Goal: Find specific page/section: Find specific page/section

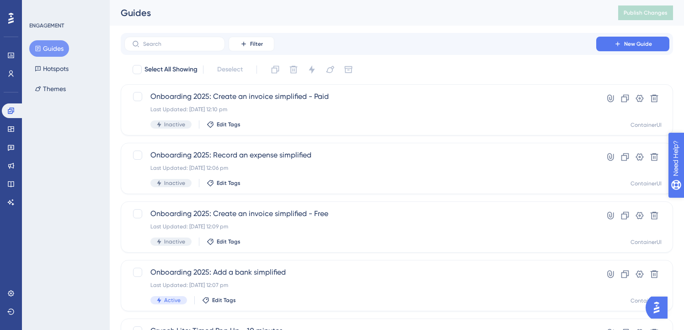
drag, startPoint x: 717, startPoint y: 202, endPoint x: 1342, endPoint y: 346, distance: 642.1
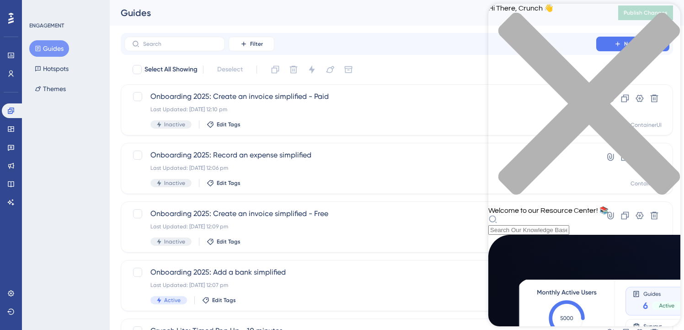
scroll to position [131, 0]
click at [668, 21] on div "close resource center" at bounding box center [584, 108] width 192 height 193
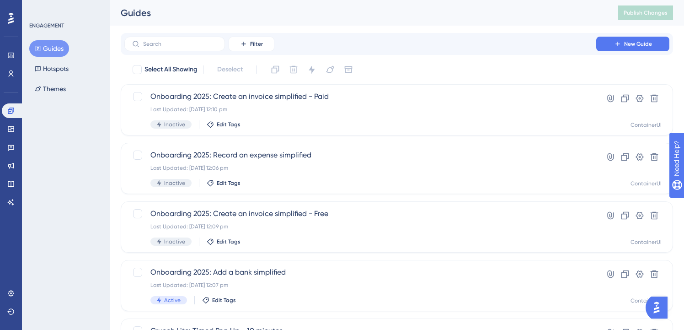
click at [664, 303] on img "Open AI Assistant Launcher" at bounding box center [657, 307] width 16 height 16
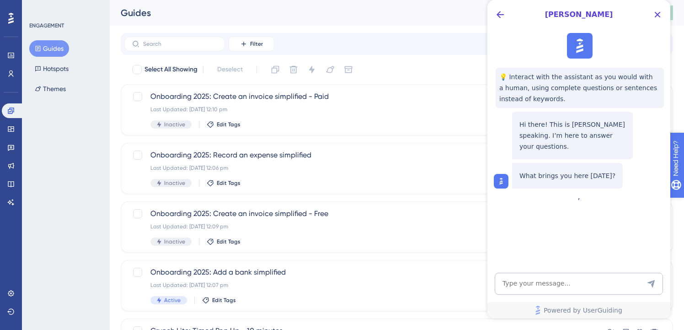
scroll to position [0, 0]
click at [659, 16] on icon "Close Button" at bounding box center [658, 15] width 6 height 6
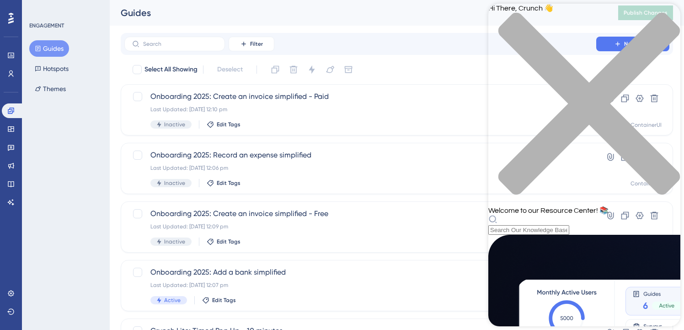
scroll to position [415, 0]
click at [80, 201] on div "ENGAGEMENT Guides Hotspots Themes" at bounding box center [66, 165] width 88 height 330
click at [11, 291] on icon at bounding box center [11, 293] width 6 height 6
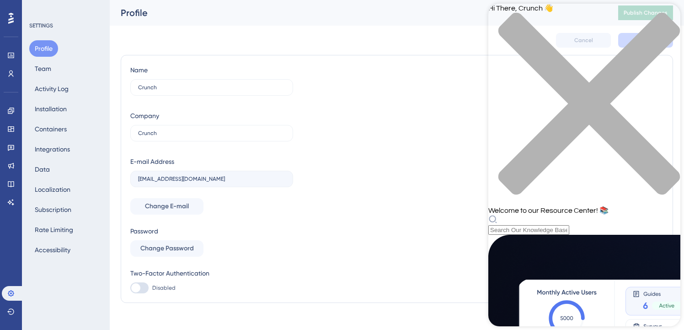
click at [669, 19] on div "close resource center" at bounding box center [584, 108] width 192 height 193
